Goal: Obtain resource: Download file/media

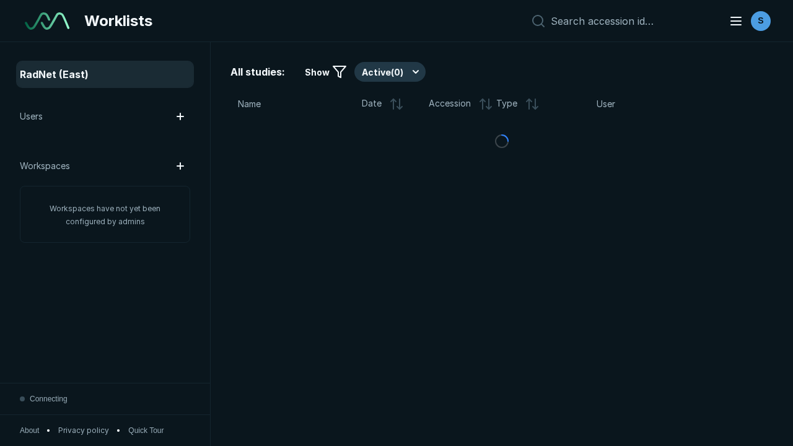
scroll to position [3382, 5159]
